Goal: Task Accomplishment & Management: Manage account settings

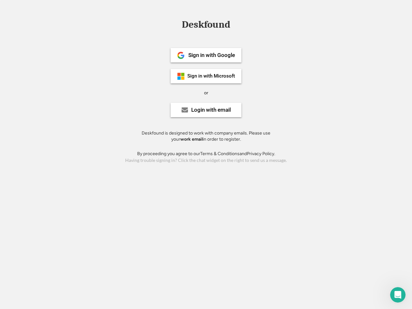
click at [206, 92] on div "or" at bounding box center [206, 93] width 4 height 6
click at [206, 26] on div "Deskfound" at bounding box center [206, 25] width 55 height 10
click at [176, 24] on div "Deskfound" at bounding box center [206, 26] width 412 height 12
click at [206, 26] on div "Deskfound" at bounding box center [206, 25] width 55 height 10
click at [206, 93] on div "or" at bounding box center [206, 93] width 4 height 6
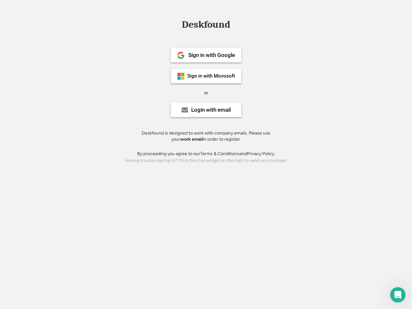
click at [206, 55] on div "Sign in with Google" at bounding box center [211, 54] width 47 height 5
click at [212, 55] on div "Sign in with Google" at bounding box center [211, 54] width 47 height 5
click at [181, 55] on img at bounding box center [181, 56] width 8 height 8
click at [206, 76] on div "Sign in with Microsoft" at bounding box center [211, 76] width 48 height 5
click at [212, 76] on div "Sign in with Microsoft" at bounding box center [211, 76] width 48 height 5
